Goal: Obtain resource: Download file/media

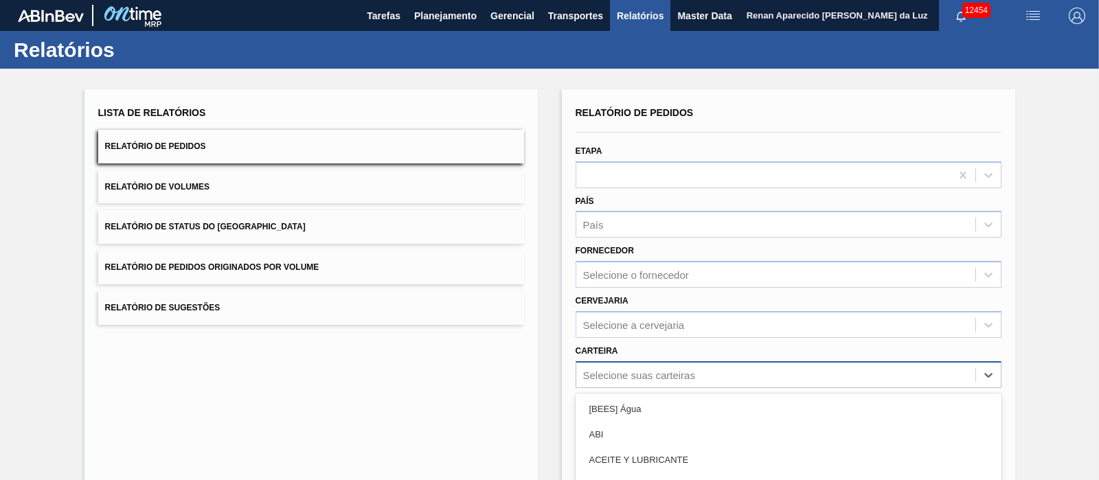
scroll to position [123, 0]
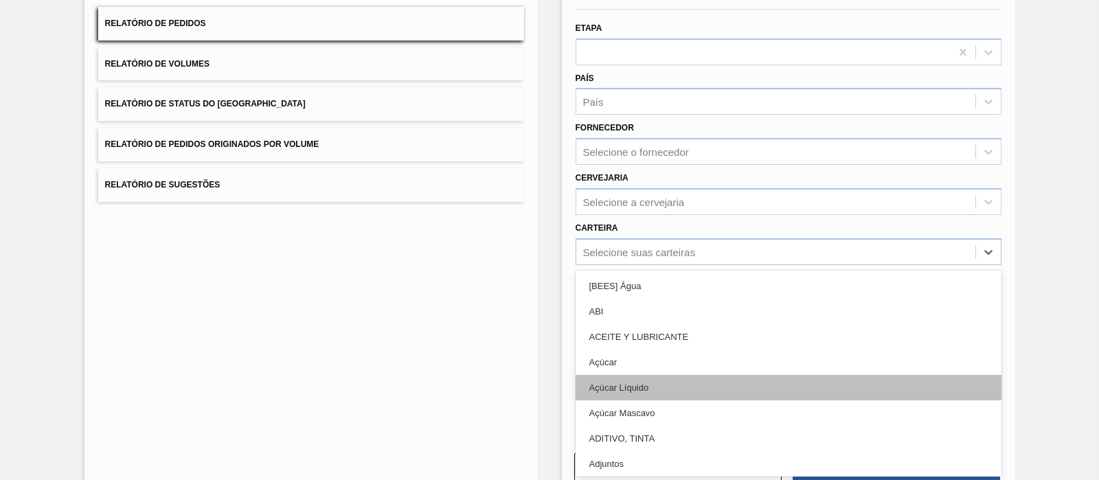
type input "l"
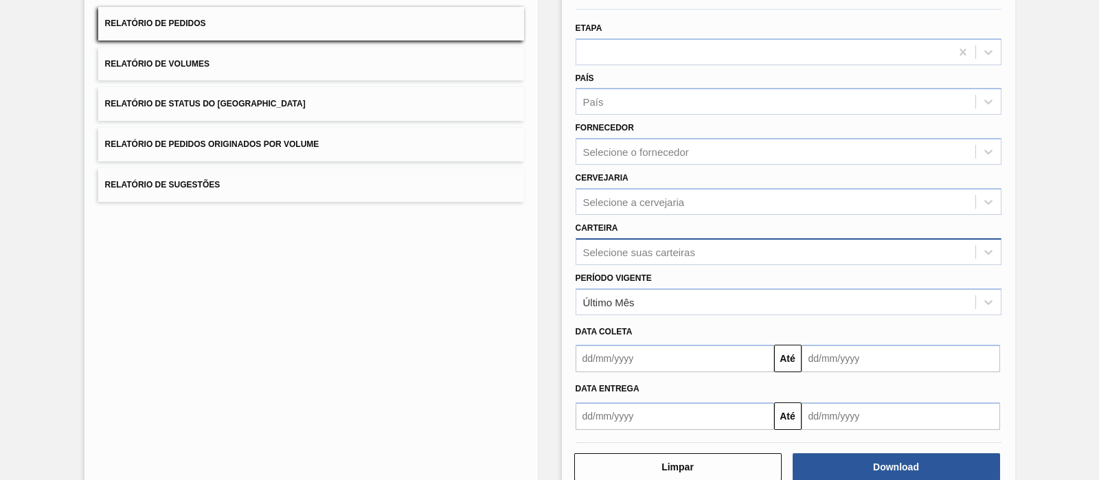
click at [595, 246] on div "Selecione suas carteiras" at bounding box center [639, 252] width 112 height 12
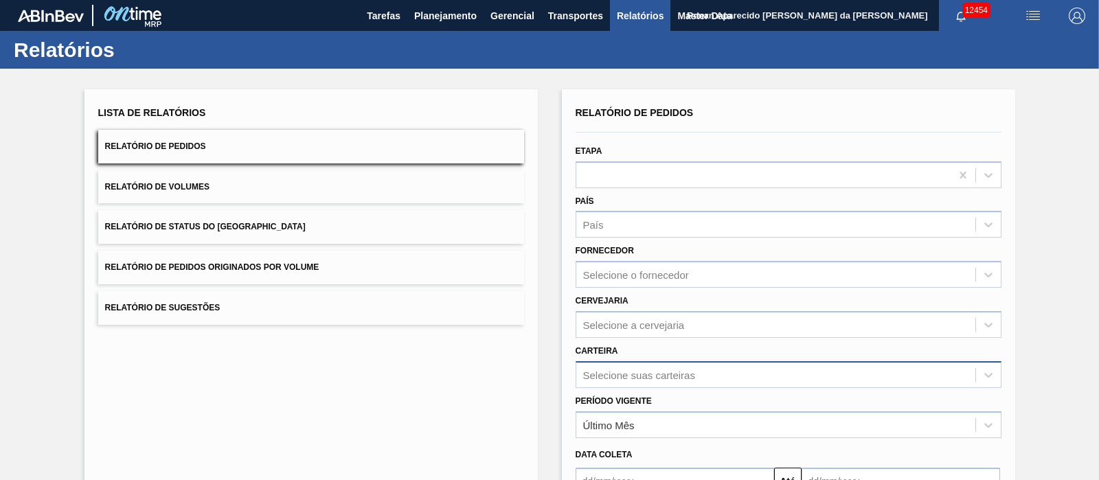
click at [635, 376] on div "Selecione suas carteiras" at bounding box center [789, 374] width 426 height 27
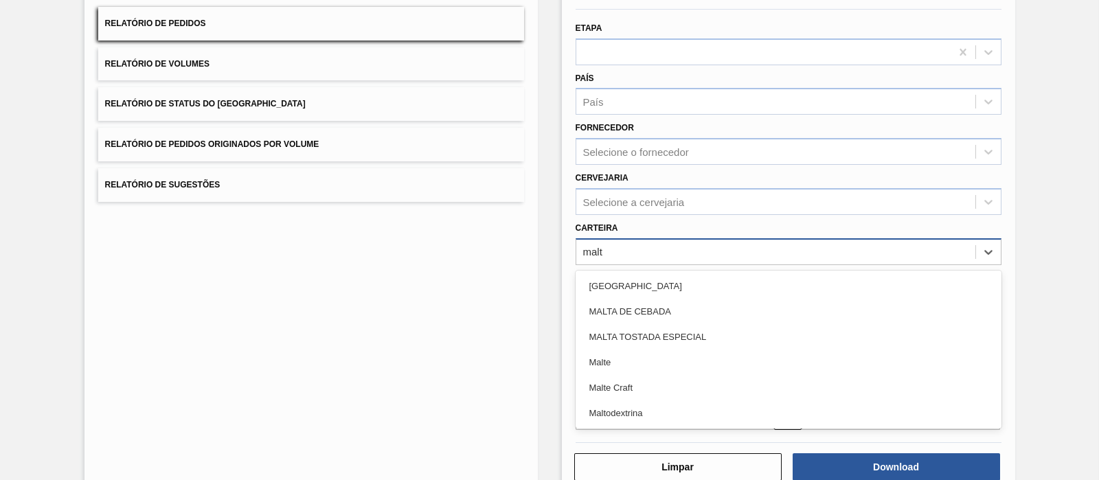
type input "malte"
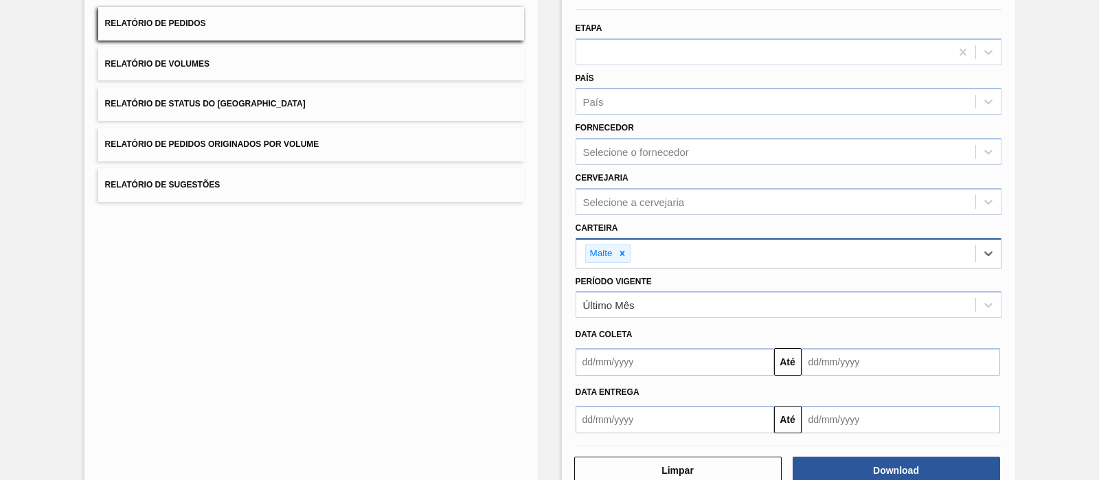
scroll to position [157, 0]
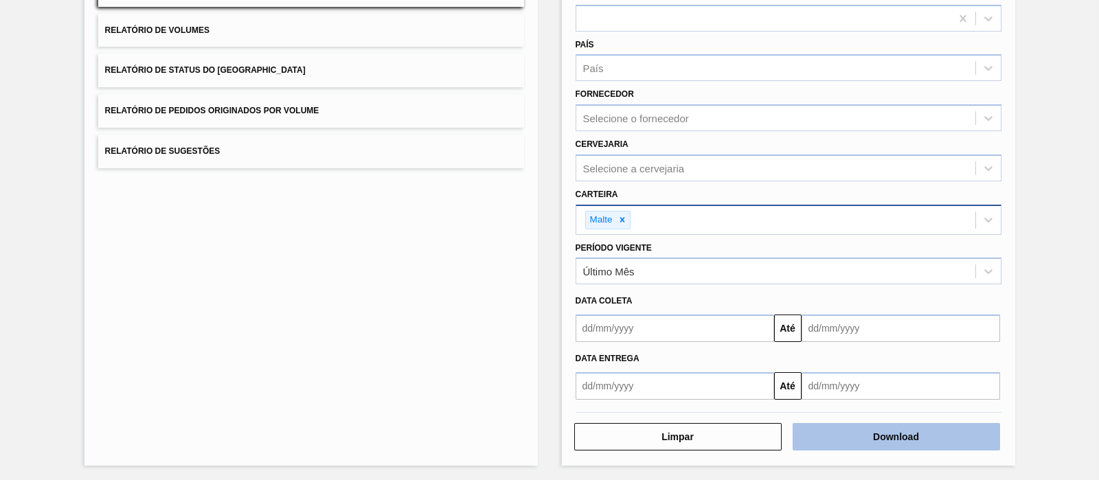
click at [850, 437] on button "Download" at bounding box center [896, 436] width 207 height 27
